Goal: Transaction & Acquisition: Purchase product/service

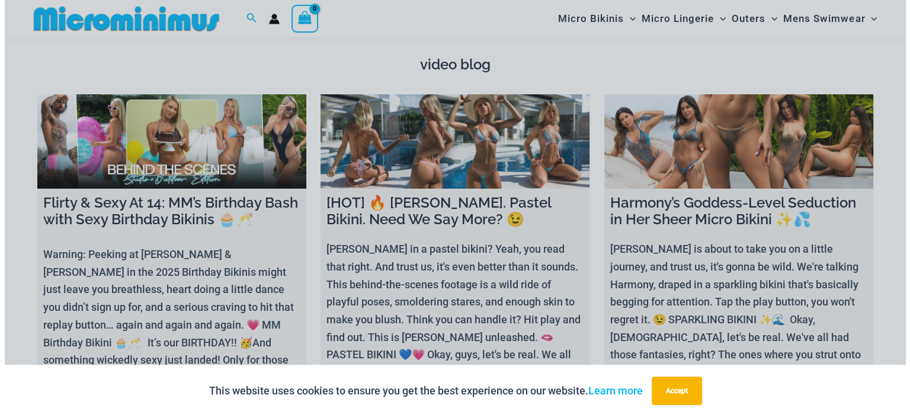
scroll to position [4252, 0]
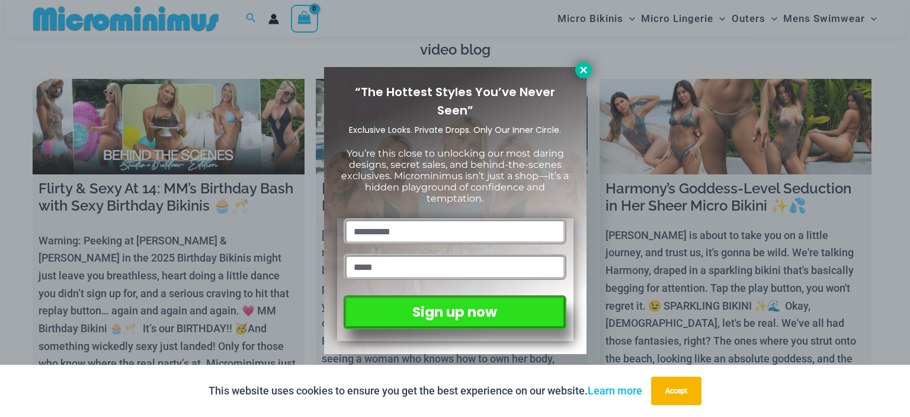
click at [585, 75] on icon at bounding box center [583, 70] width 11 height 11
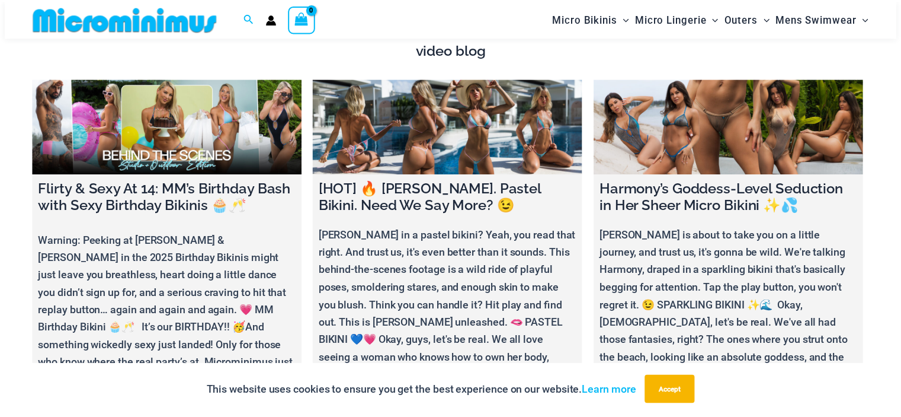
scroll to position [4233, 0]
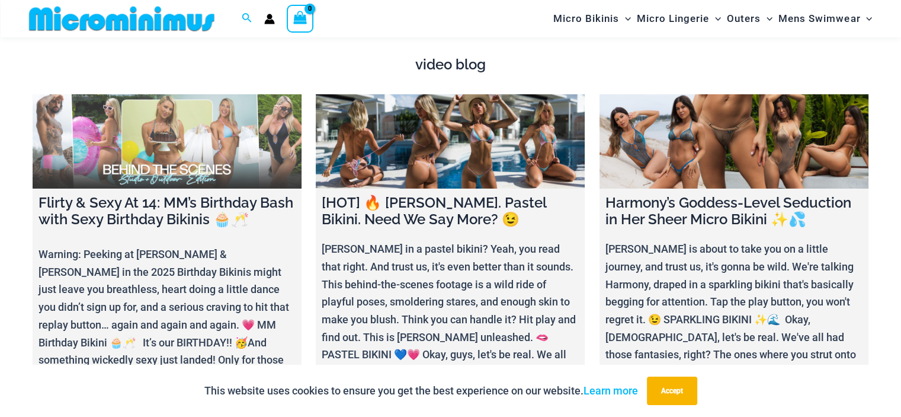
click at [188, 117] on link at bounding box center [167, 141] width 269 height 94
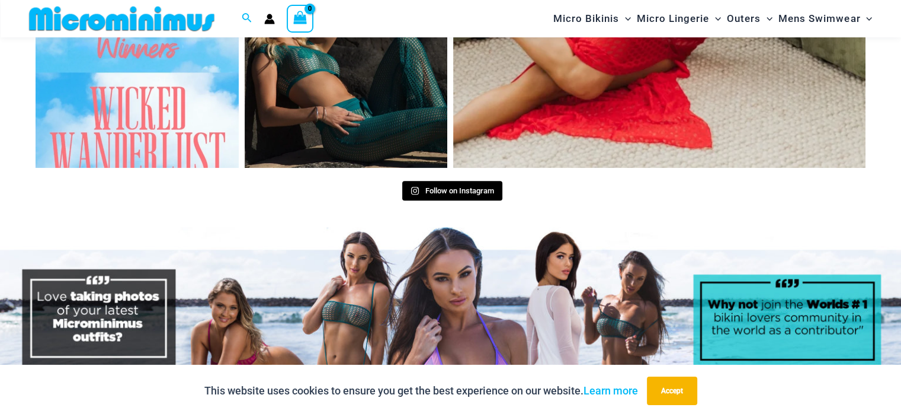
scroll to position [5359, 0]
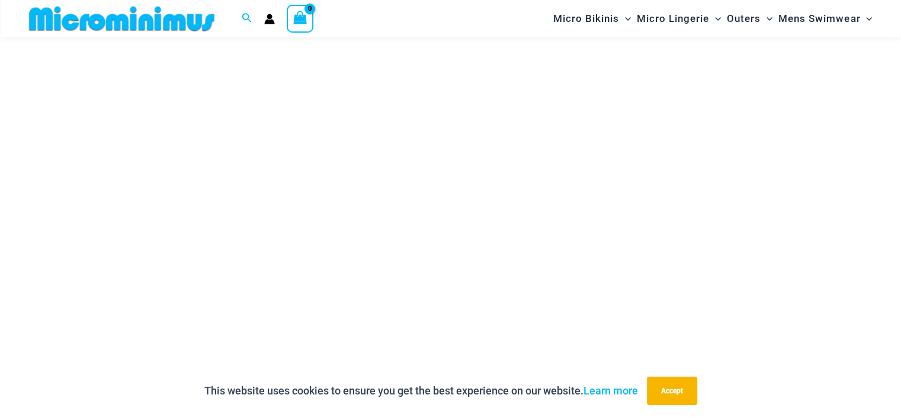
scroll to position [226, 0]
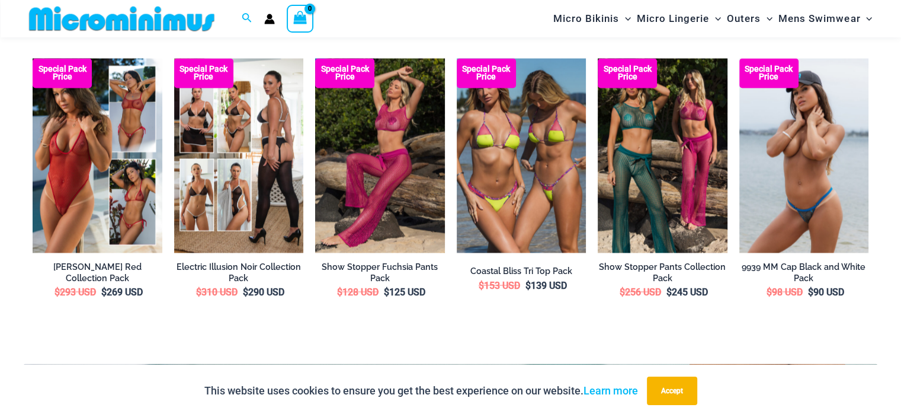
scroll to position [2063, 0]
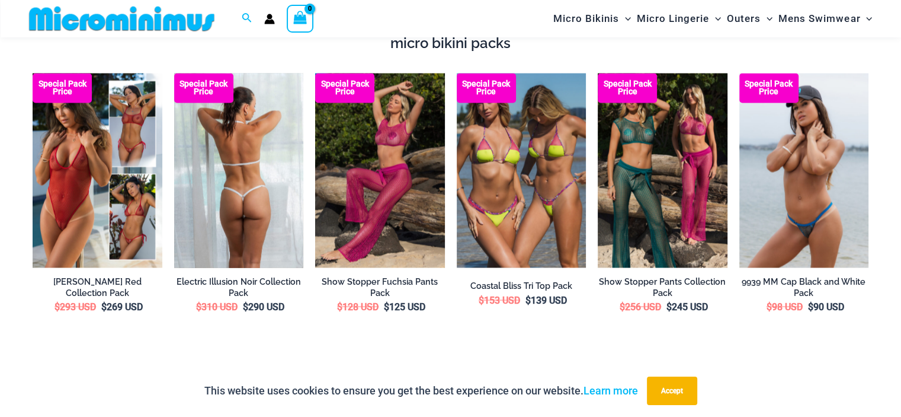
click at [249, 168] on img at bounding box center [239, 170] width 130 height 194
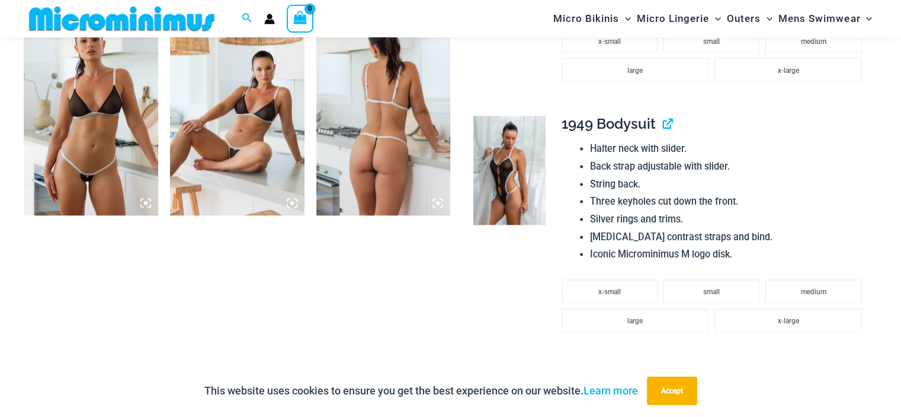
scroll to position [1659, 0]
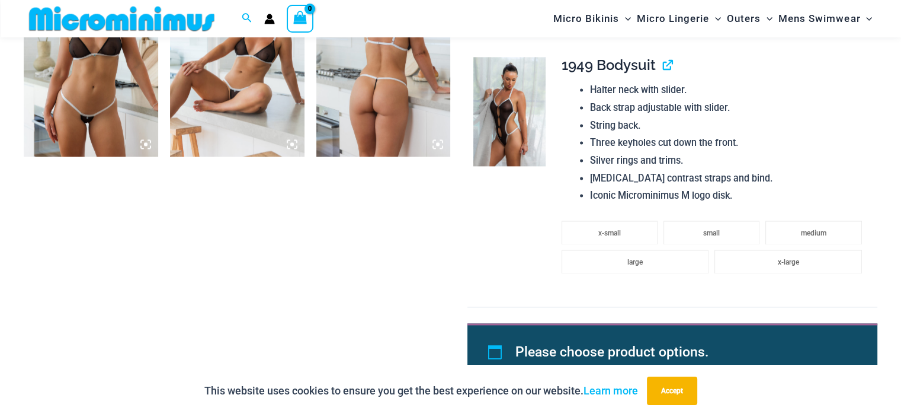
click at [228, 86] on img at bounding box center [237, 55] width 134 height 201
